Goal: Transaction & Acquisition: Book appointment/travel/reservation

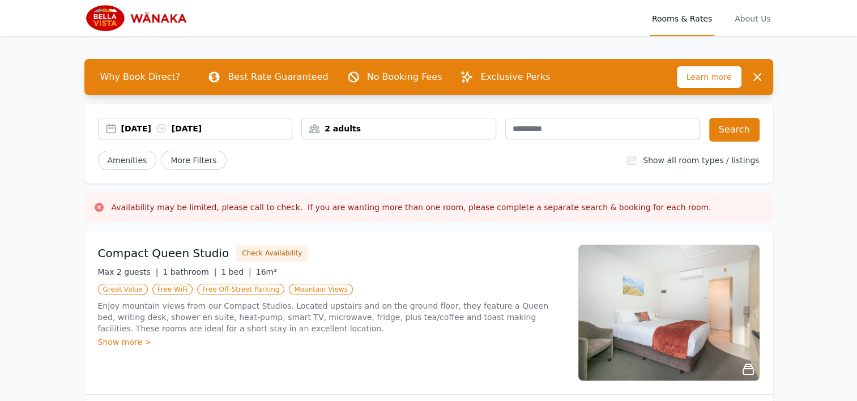
click at [138, 127] on div "[DATE] [DATE]" at bounding box center [206, 128] width 171 height 11
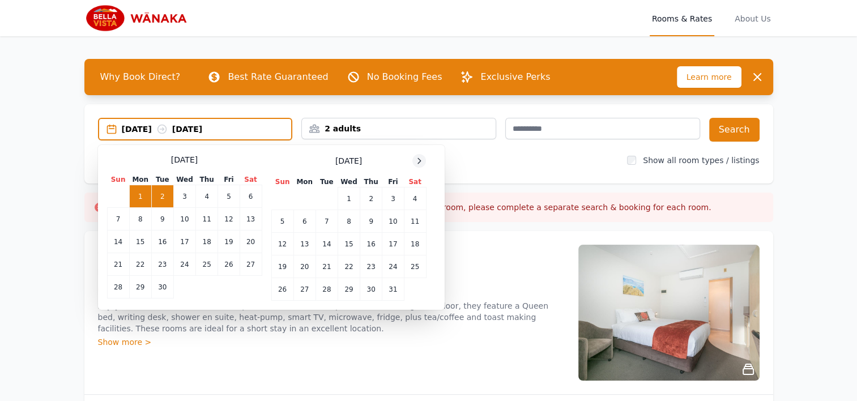
click at [422, 157] on icon at bounding box center [419, 160] width 9 height 9
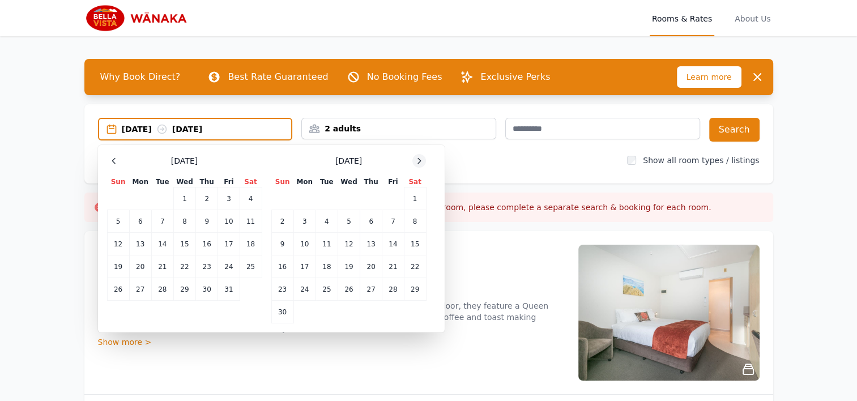
click at [422, 157] on icon at bounding box center [419, 160] width 9 height 9
click at [347, 271] on td "24" at bounding box center [349, 266] width 22 height 23
drag, startPoint x: 348, startPoint y: 271, endPoint x: 377, endPoint y: 270, distance: 28.3
click at [377, 270] on td "25" at bounding box center [371, 266] width 22 height 23
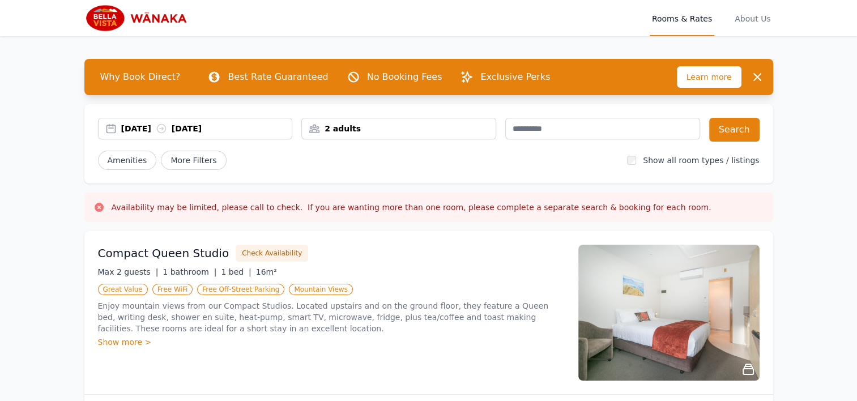
click at [431, 131] on div "2 adults" at bounding box center [399, 128] width 194 height 11
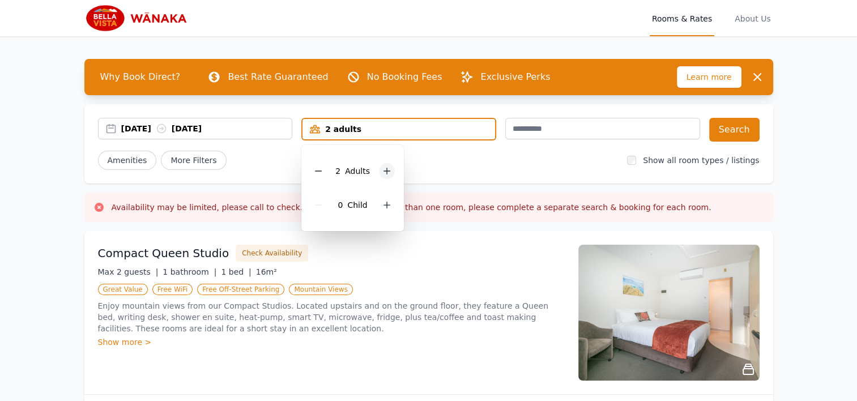
click at [384, 170] on icon at bounding box center [387, 171] width 6 height 6
click at [383, 172] on icon at bounding box center [386, 170] width 9 height 9
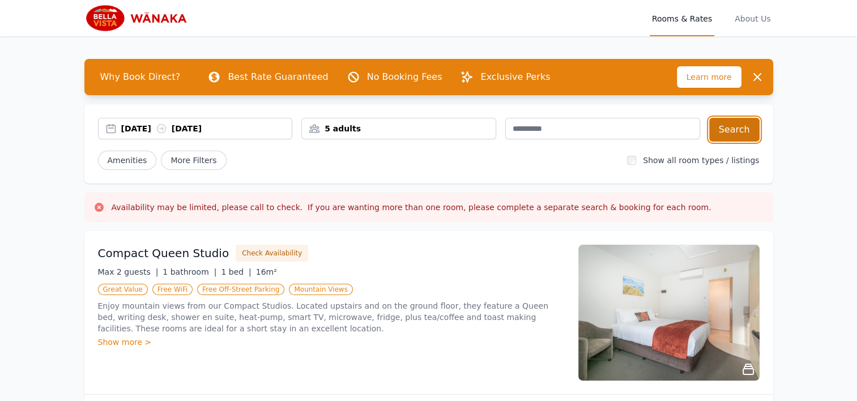
click at [755, 128] on button "Search" at bounding box center [734, 130] width 50 height 24
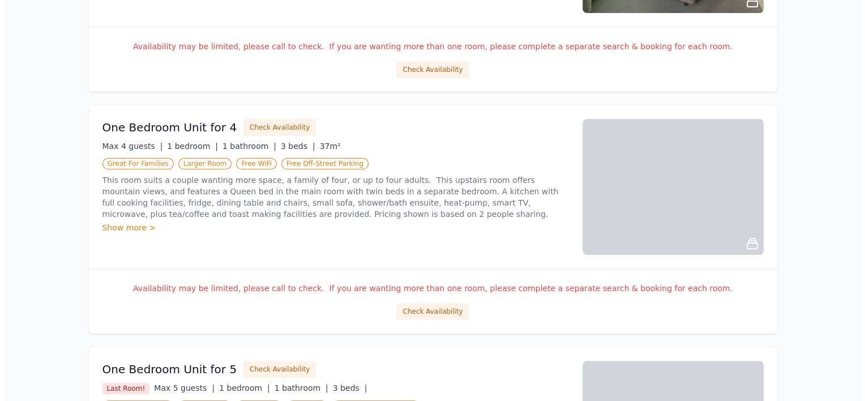
scroll to position [394, 0]
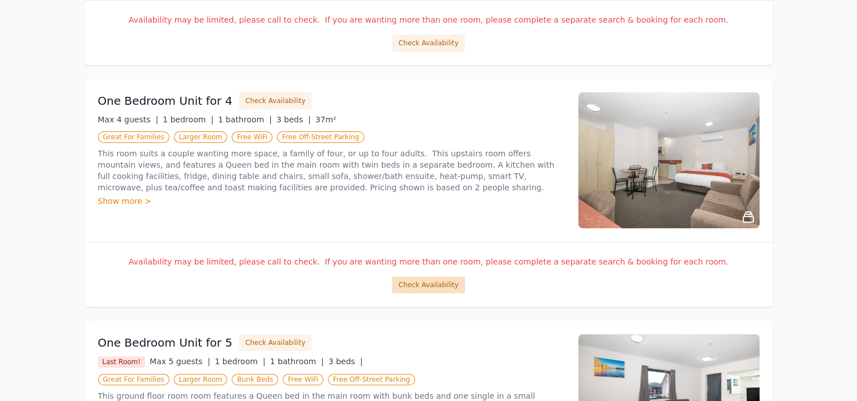
click at [437, 284] on button "Check Availability" at bounding box center [428, 284] width 72 height 17
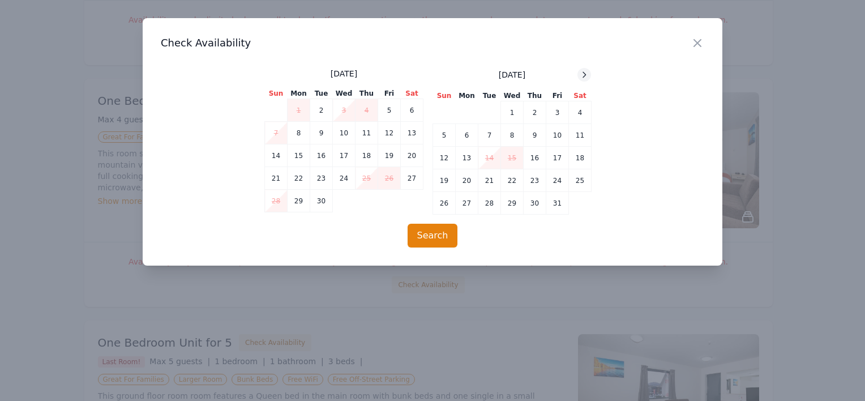
click at [584, 70] on icon at bounding box center [584, 74] width 9 height 9
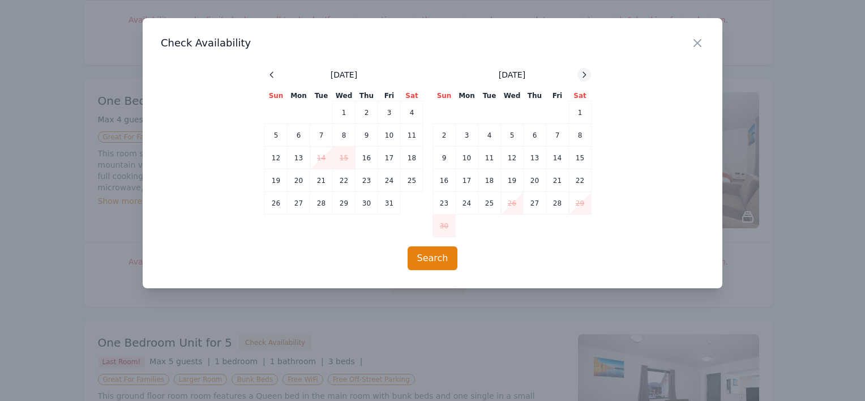
click at [584, 70] on icon at bounding box center [584, 74] width 9 height 9
click at [514, 181] on td "24" at bounding box center [512, 180] width 23 height 23
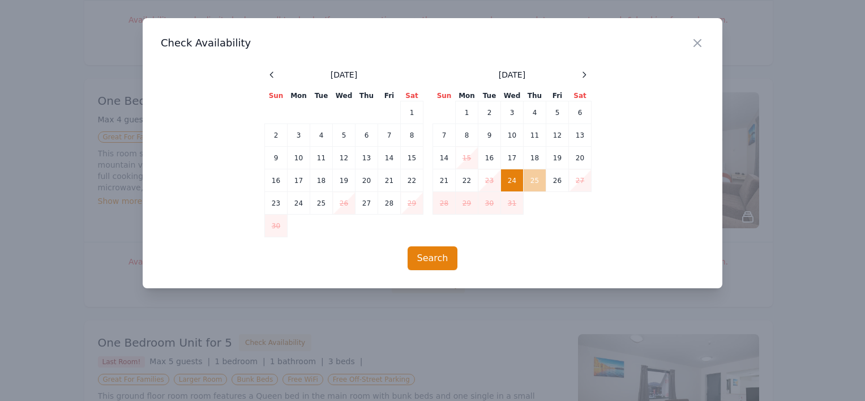
click at [529, 181] on td "25" at bounding box center [535, 180] width 23 height 23
click at [438, 261] on button "Search" at bounding box center [433, 258] width 50 height 24
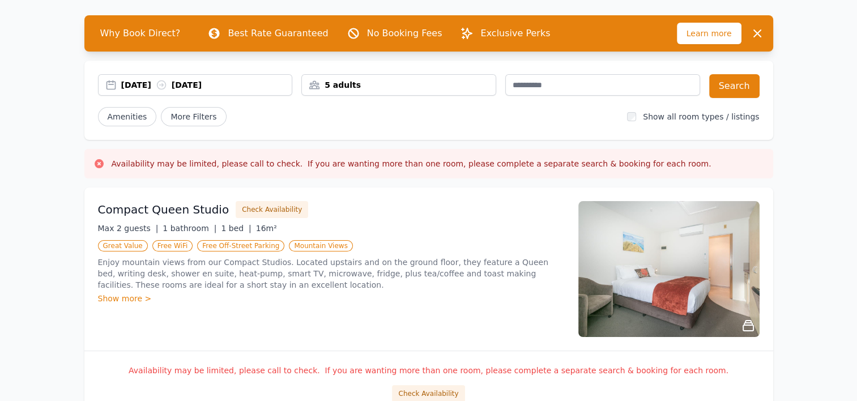
scroll to position [0, 0]
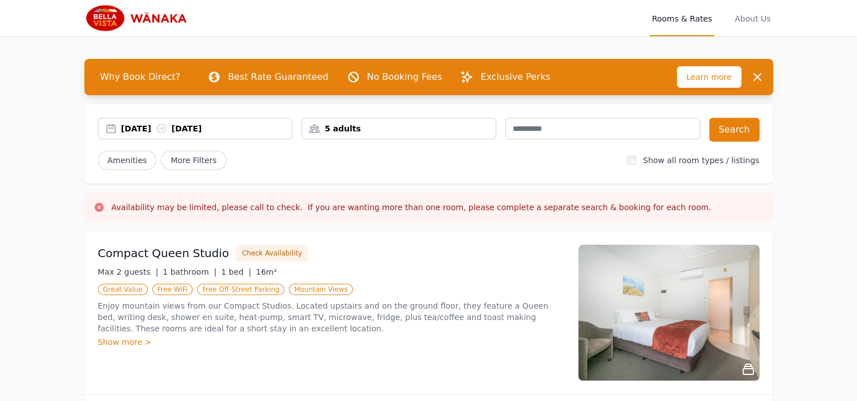
click at [374, 116] on div "[DATE] [DATE] 5 adults Search Amenities More Filters Show all room types / list…" at bounding box center [428, 143] width 689 height 79
click at [371, 126] on div "5 adults" at bounding box center [399, 128] width 194 height 11
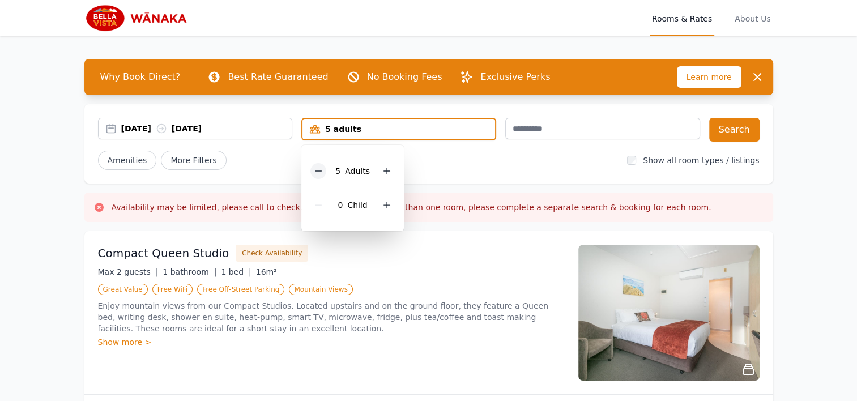
click at [313, 170] on div at bounding box center [318, 171] width 16 height 16
click at [736, 137] on button "Search" at bounding box center [734, 130] width 50 height 24
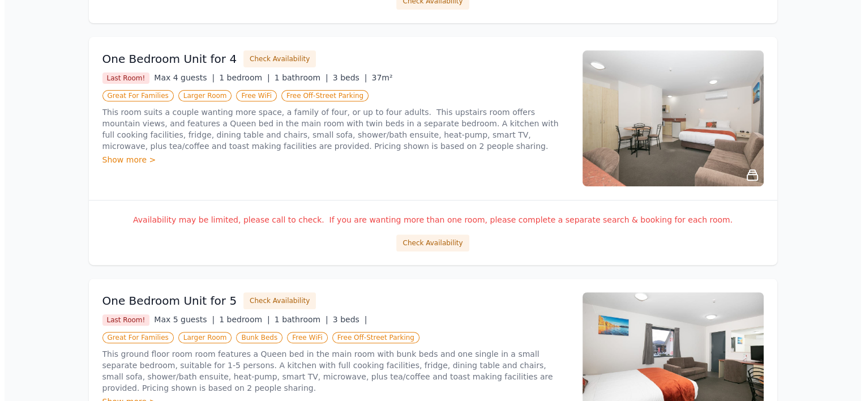
scroll to position [429, 0]
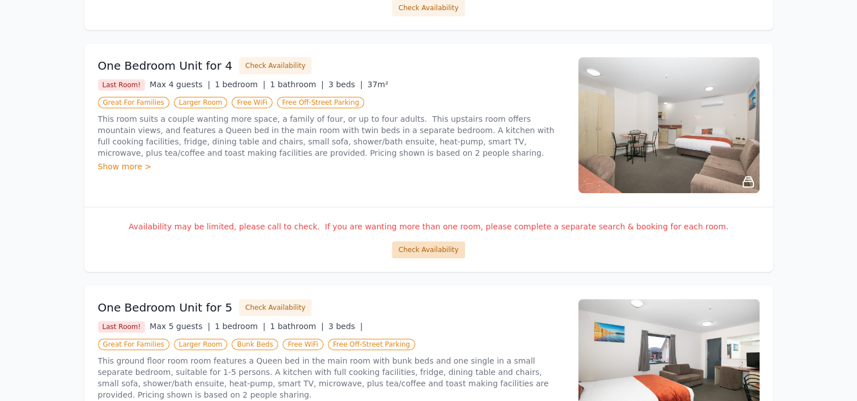
click at [439, 250] on button "Check Availability" at bounding box center [428, 249] width 72 height 17
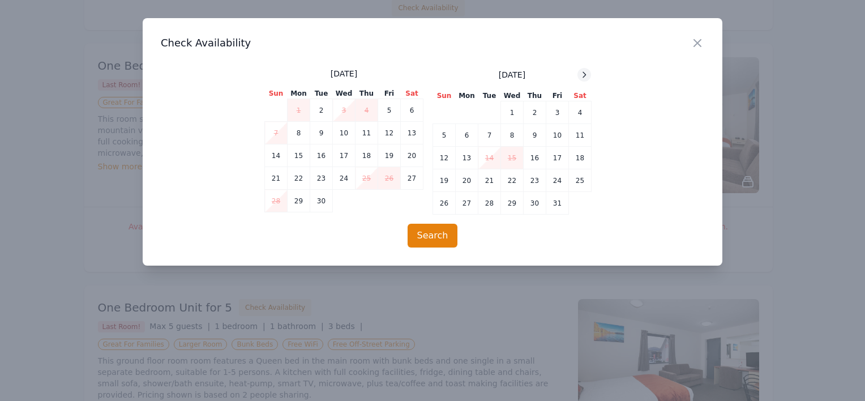
click at [580, 72] on icon at bounding box center [584, 74] width 9 height 9
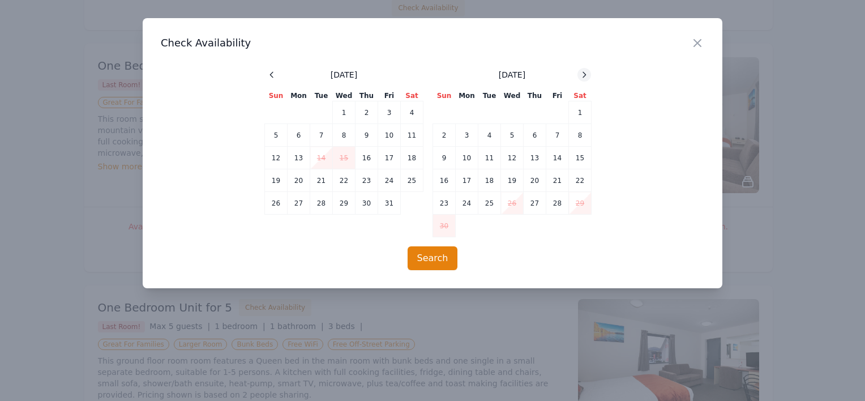
click at [582, 72] on icon at bounding box center [584, 74] width 9 height 9
click at [514, 183] on td "24" at bounding box center [512, 180] width 23 height 23
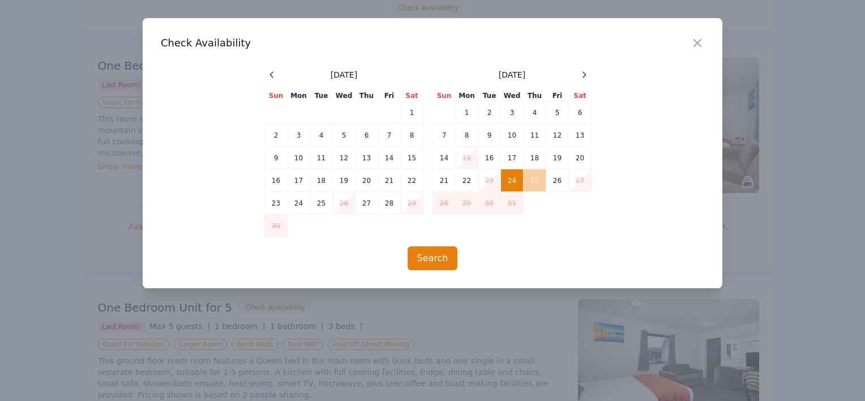
click at [535, 183] on td "25" at bounding box center [535, 180] width 23 height 23
click at [432, 263] on button "Search" at bounding box center [433, 258] width 50 height 24
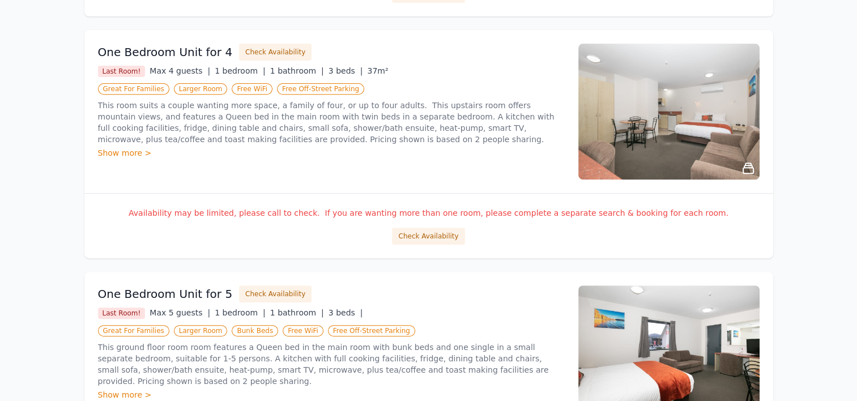
scroll to position [0, 0]
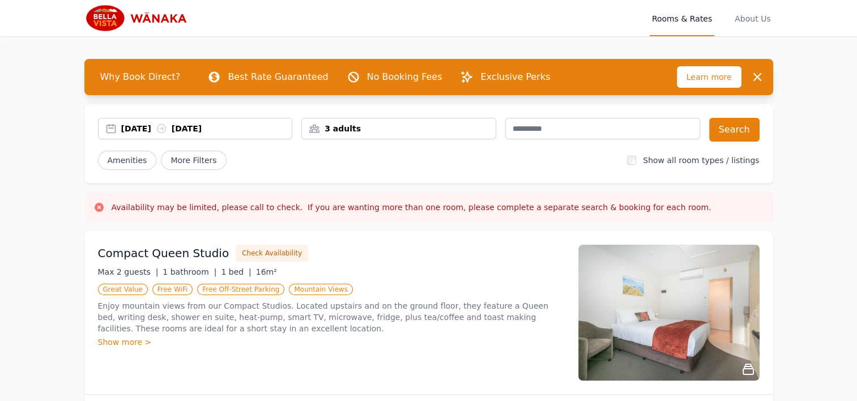
click at [207, 126] on div "[DATE] [DATE]" at bounding box center [206, 128] width 171 height 11
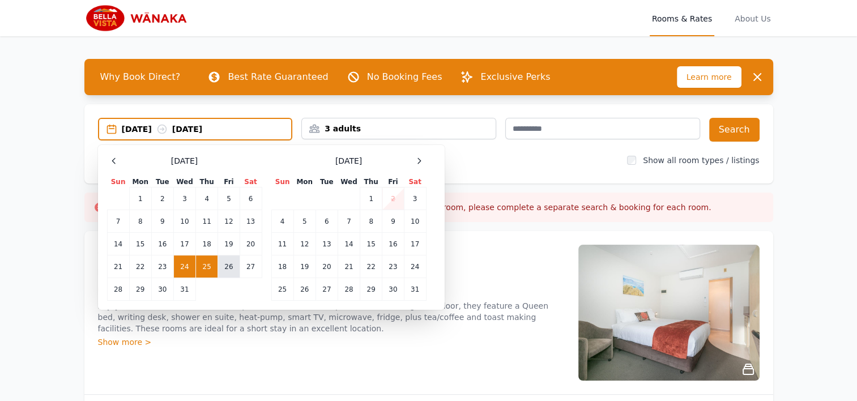
click at [232, 267] on td "26" at bounding box center [229, 266] width 22 height 23
click at [187, 267] on td "24" at bounding box center [184, 266] width 22 height 23
drag, startPoint x: 187, startPoint y: 267, endPoint x: 225, endPoint y: 265, distance: 37.4
click at [225, 265] on td "26" at bounding box center [229, 266] width 22 height 23
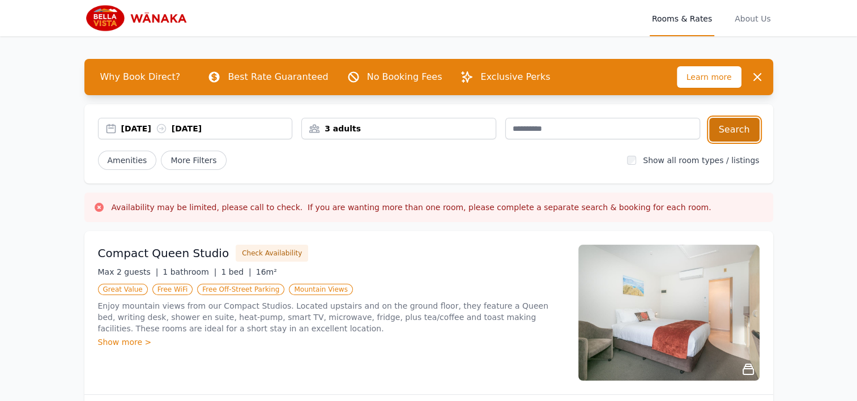
click at [729, 135] on button "Search" at bounding box center [734, 130] width 50 height 24
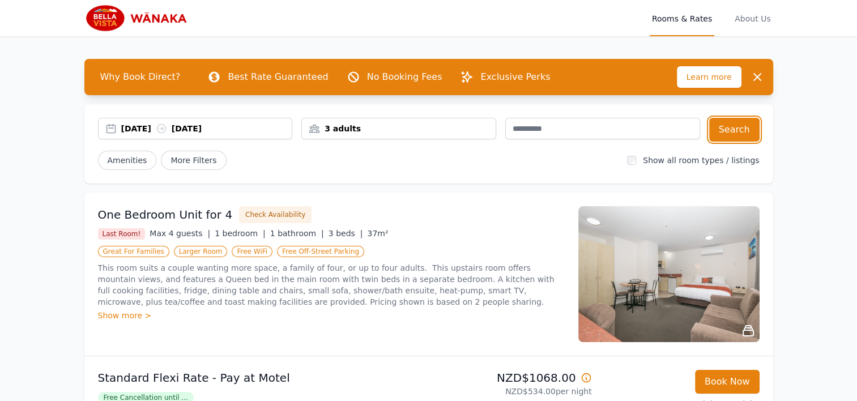
click at [231, 126] on div "[DATE] [DATE]" at bounding box center [206, 128] width 171 height 11
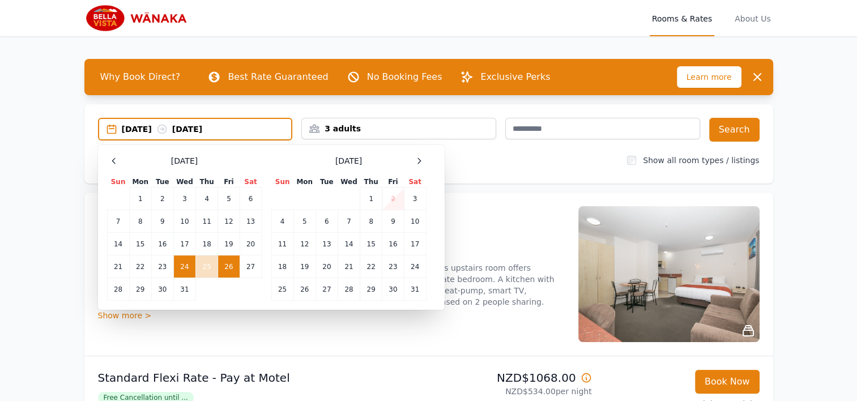
click at [183, 271] on td "24" at bounding box center [184, 266] width 22 height 23
click at [205, 271] on td "25" at bounding box center [207, 266] width 22 height 23
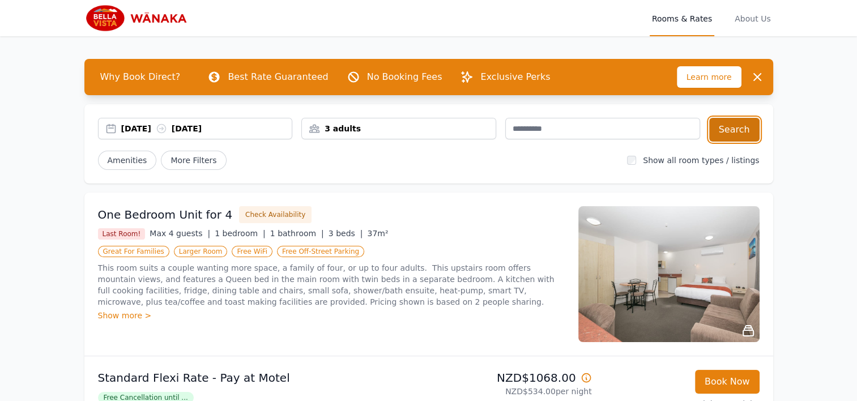
click at [742, 134] on button "Search" at bounding box center [734, 130] width 50 height 24
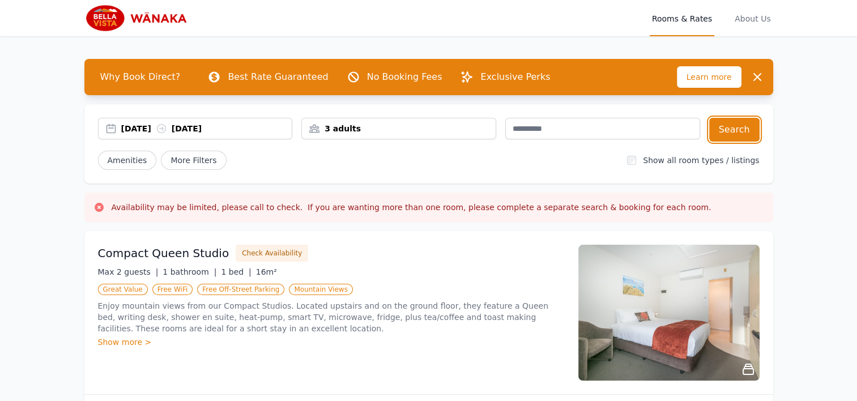
click at [210, 128] on div "[DATE] [DATE]" at bounding box center [206, 128] width 171 height 11
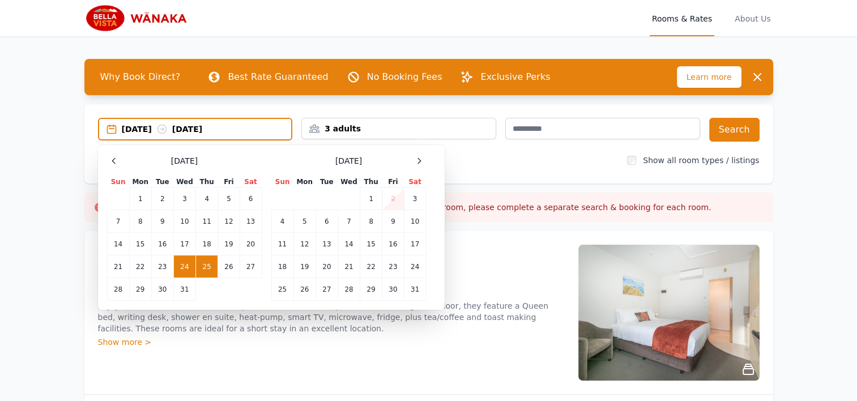
click at [181, 267] on td "24" at bounding box center [184, 266] width 22 height 23
click at [228, 267] on td "26" at bounding box center [229, 266] width 22 height 23
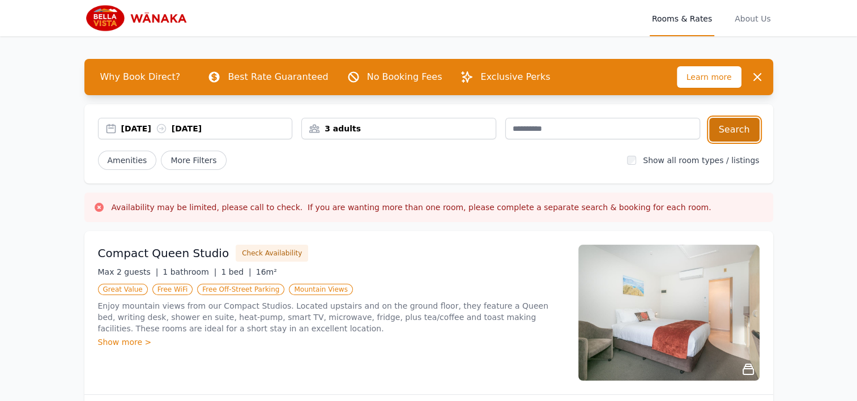
click at [742, 131] on button "Search" at bounding box center [734, 130] width 50 height 24
